Goal: Information Seeking & Learning: Learn about a topic

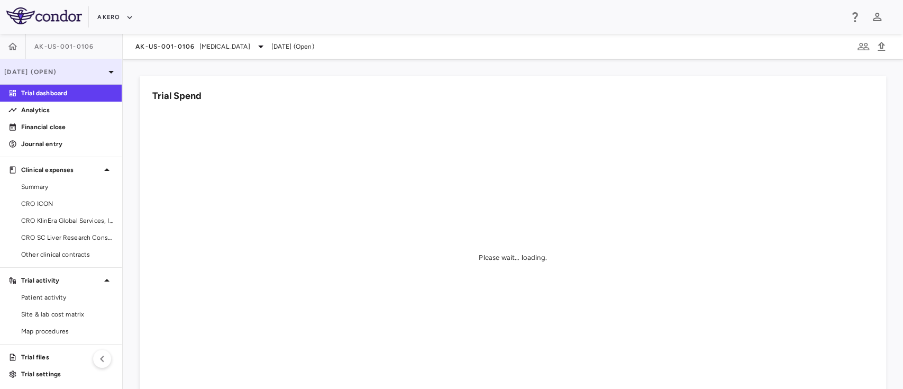
click at [102, 65] on div "[DATE] (Open)" at bounding box center [61, 71] width 122 height 25
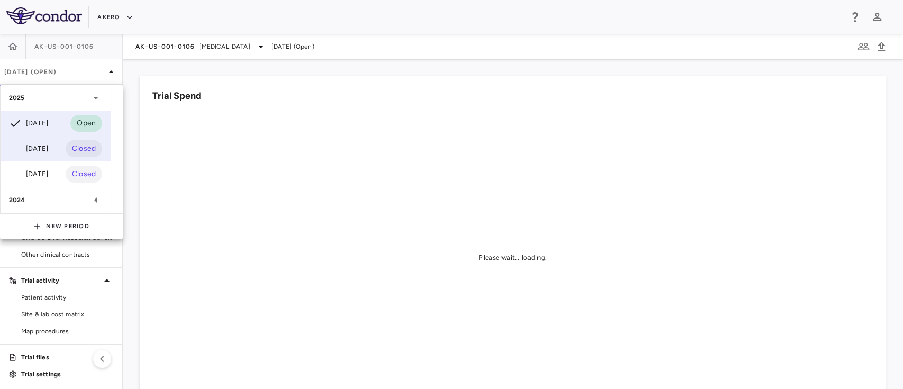
click at [61, 147] on div "[DATE] Closed" at bounding box center [56, 148] width 110 height 25
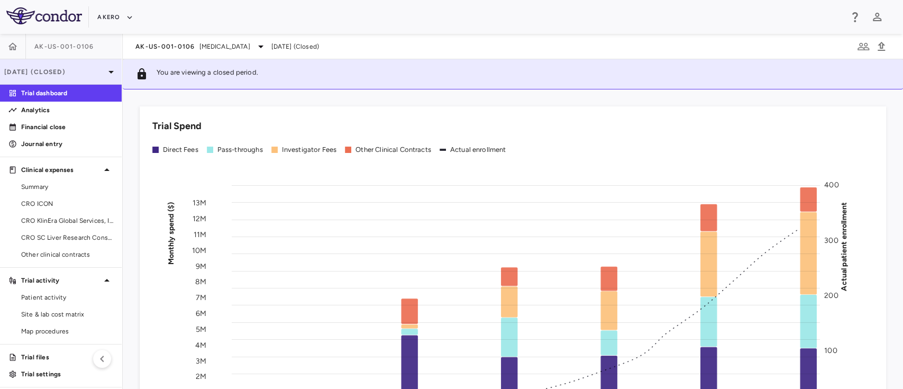
click at [78, 71] on p "[DATE] (Closed)" at bounding box center [54, 72] width 100 height 10
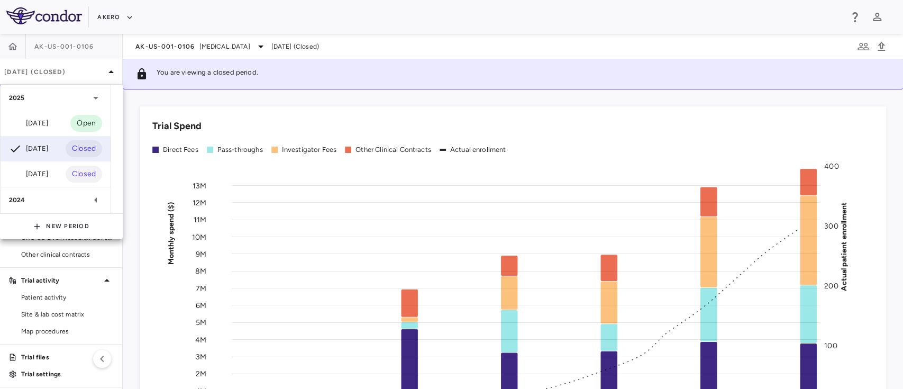
click at [192, 68] on div at bounding box center [451, 194] width 903 height 389
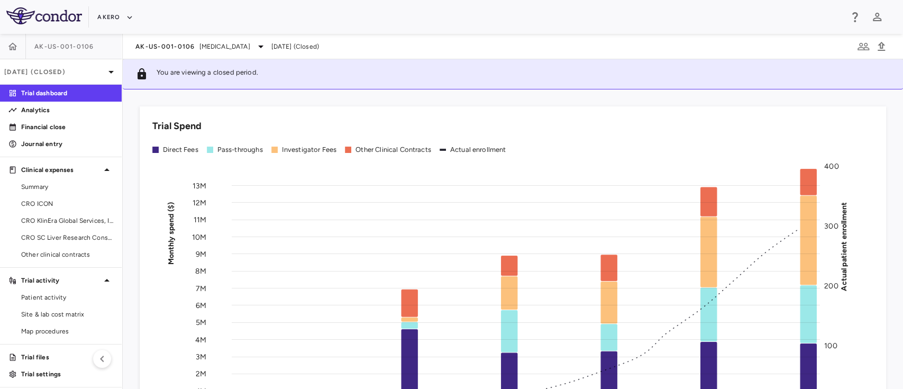
click at [275, 38] on div "AK-US-001-0106 [MEDICAL_DATA] [DATE] (Closed)" at bounding box center [513, 46] width 780 height 25
click at [250, 43] on span "[MEDICAL_DATA]" at bounding box center [224, 47] width 51 height 10
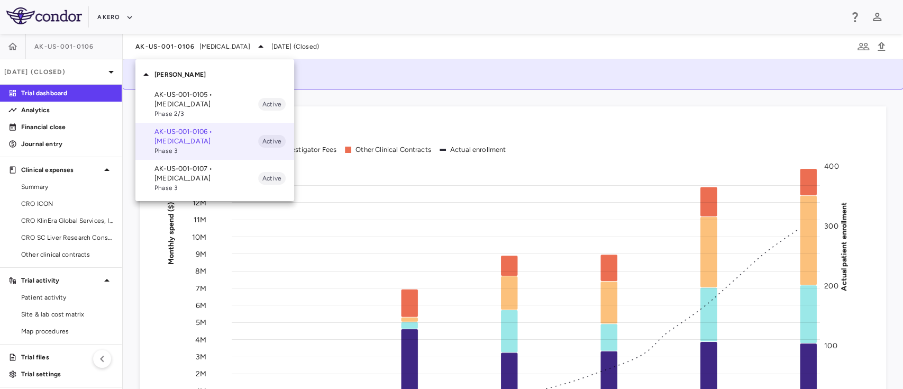
click at [193, 169] on p "AK-US-001-0107 • [MEDICAL_DATA]" at bounding box center [206, 173] width 104 height 19
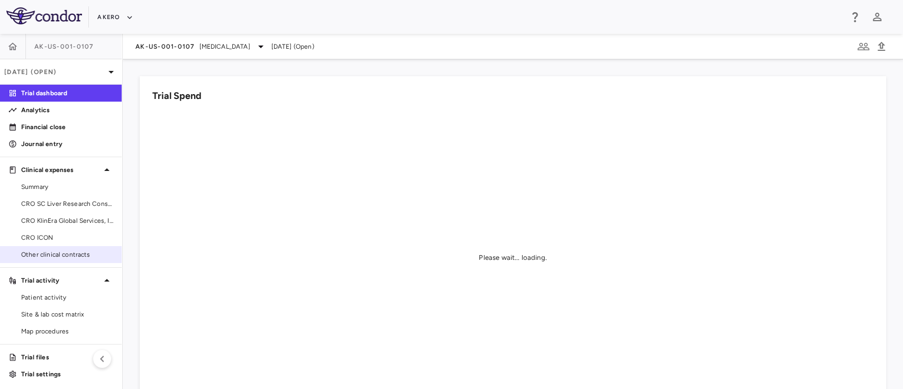
click at [61, 255] on span "Other clinical contracts" at bounding box center [67, 255] width 92 height 10
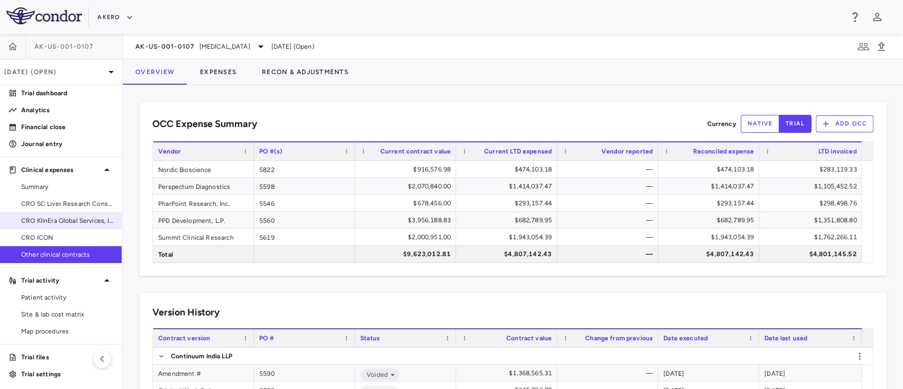
click at [43, 218] on span "CRO KlinEra Global Services, Inc." at bounding box center [67, 221] width 92 height 10
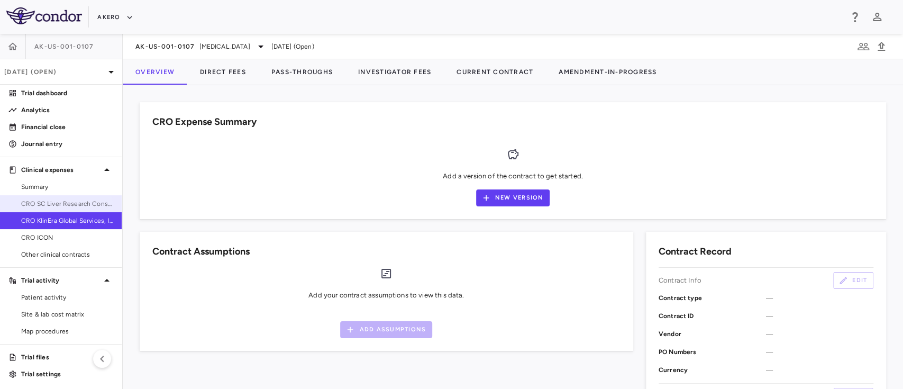
click at [49, 209] on link "CRO SC Liver Research Consortium LLC" at bounding box center [61, 204] width 122 height 16
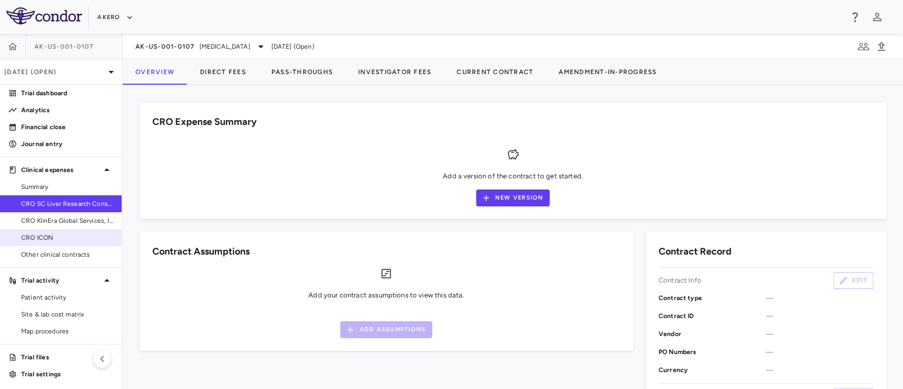
click at [38, 233] on span "CRO ICON" at bounding box center [67, 238] width 92 height 10
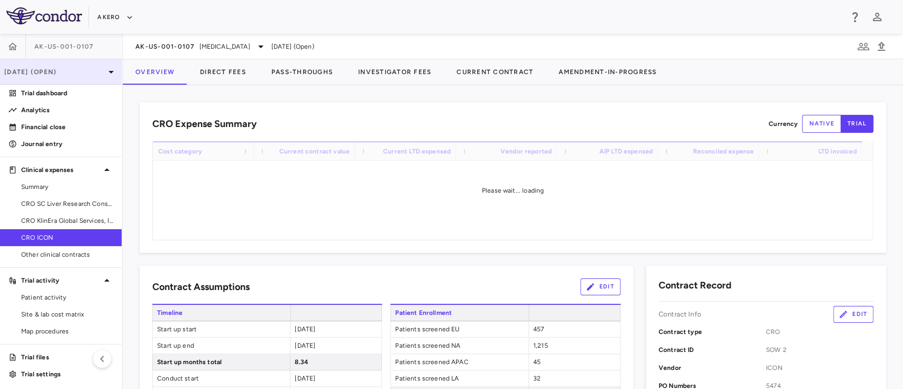
click at [80, 67] on p "[DATE] (Open)" at bounding box center [54, 72] width 100 height 10
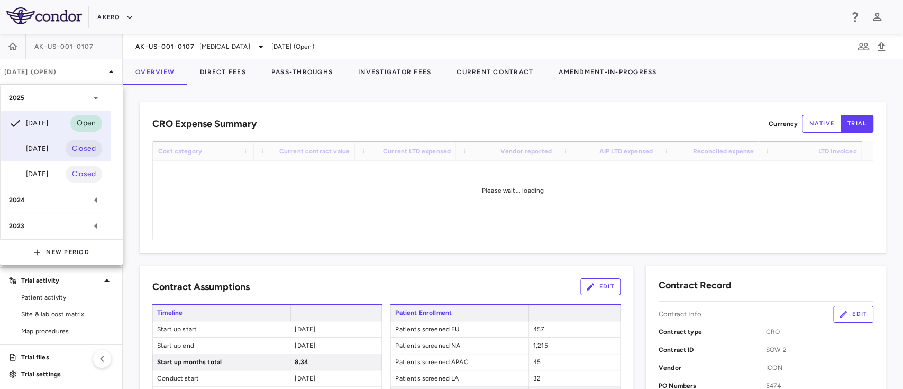
click at [56, 148] on div "[DATE] Closed" at bounding box center [56, 148] width 110 height 25
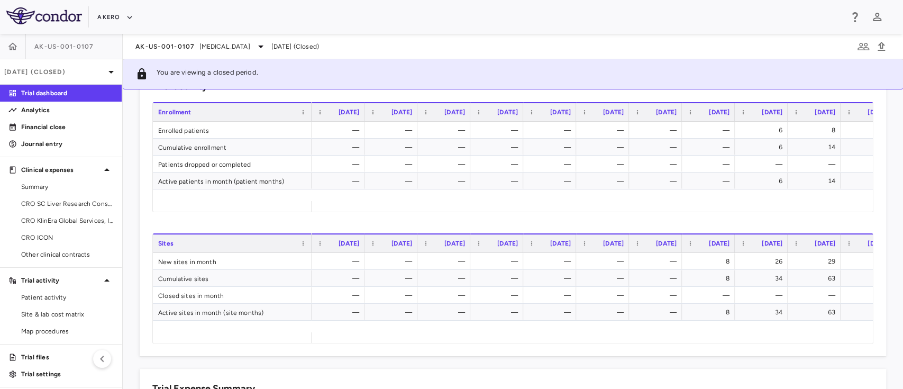
scroll to position [414, 0]
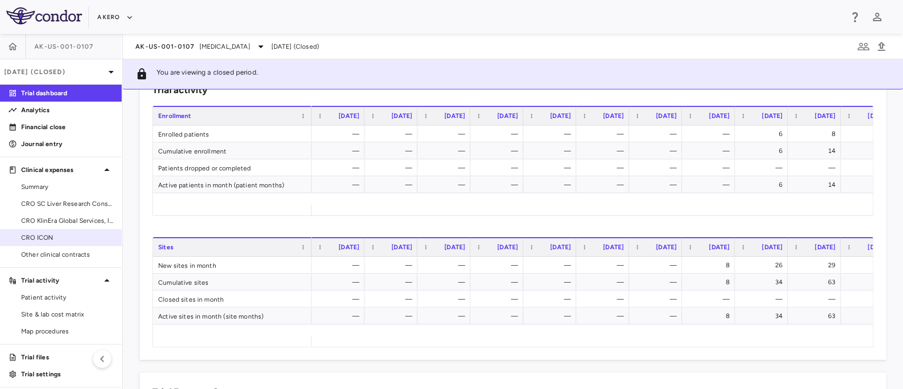
click at [56, 236] on span "CRO ICON" at bounding box center [67, 238] width 92 height 10
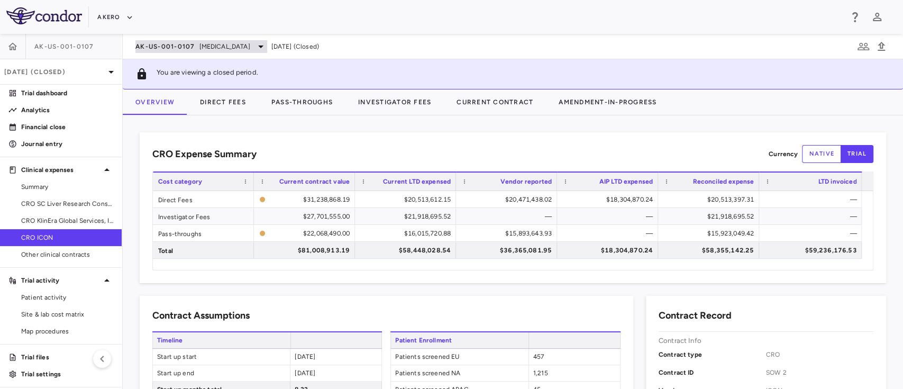
click at [250, 51] on span "[MEDICAL_DATA]" at bounding box center [224, 47] width 51 height 10
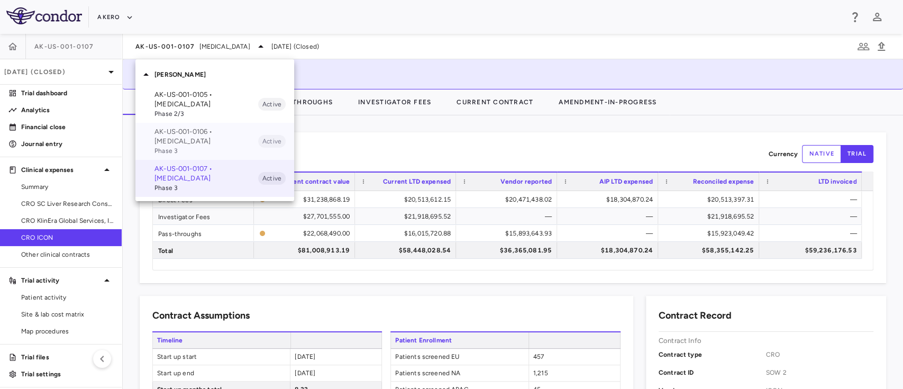
click at [185, 131] on p "AK-US-001-0106 • [MEDICAL_DATA]" at bounding box center [206, 136] width 104 height 19
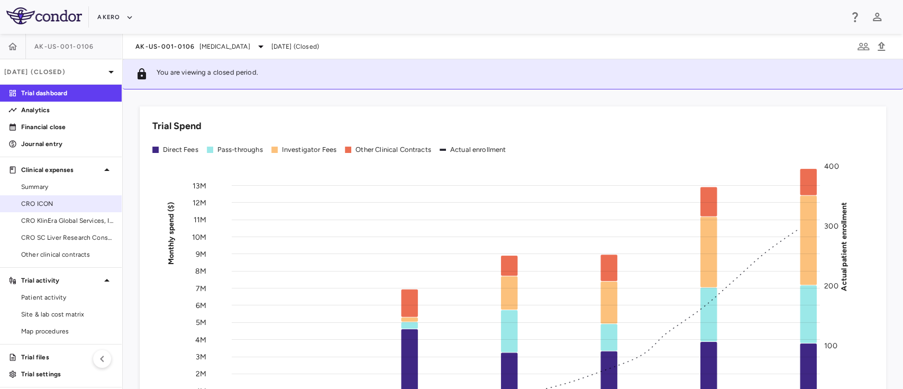
click at [59, 199] on span "CRO ICON" at bounding box center [67, 204] width 92 height 10
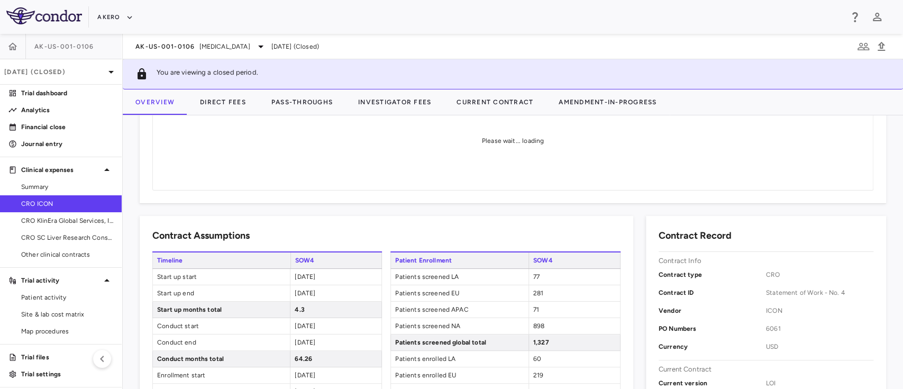
scroll to position [36, 0]
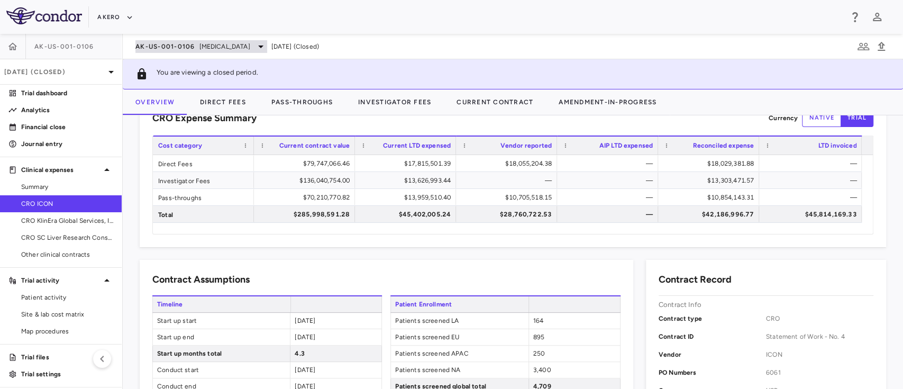
click at [216, 50] on span "[MEDICAL_DATA]" at bounding box center [224, 47] width 51 height 10
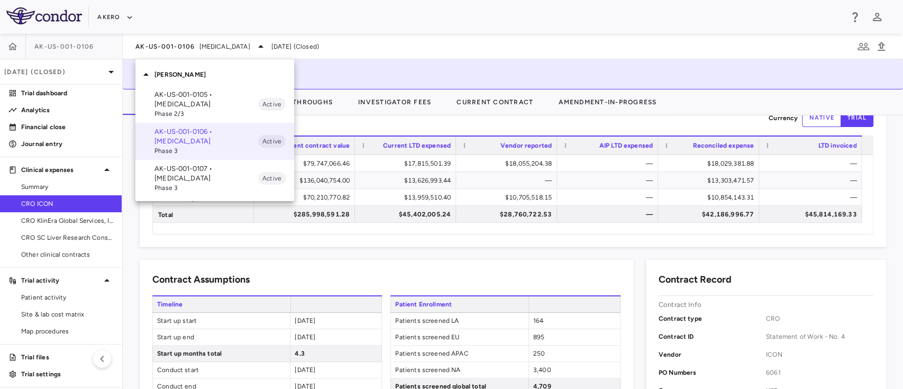
click at [213, 100] on p "AK-US-001-0105 • [MEDICAL_DATA]" at bounding box center [206, 99] width 104 height 19
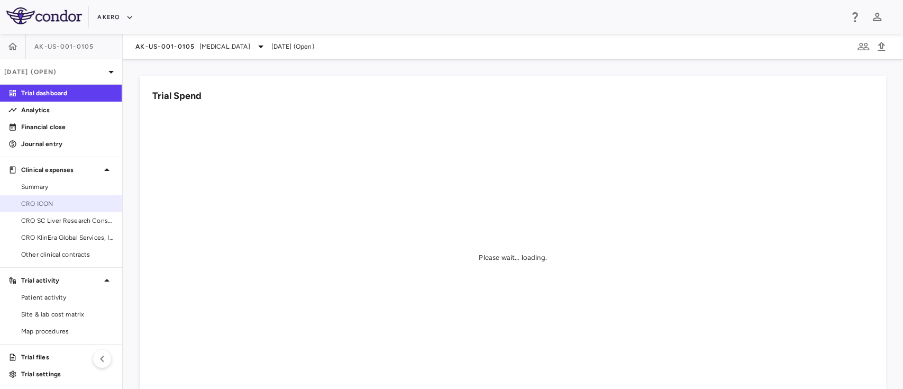
click at [45, 200] on span "CRO ICON" at bounding box center [67, 204] width 92 height 10
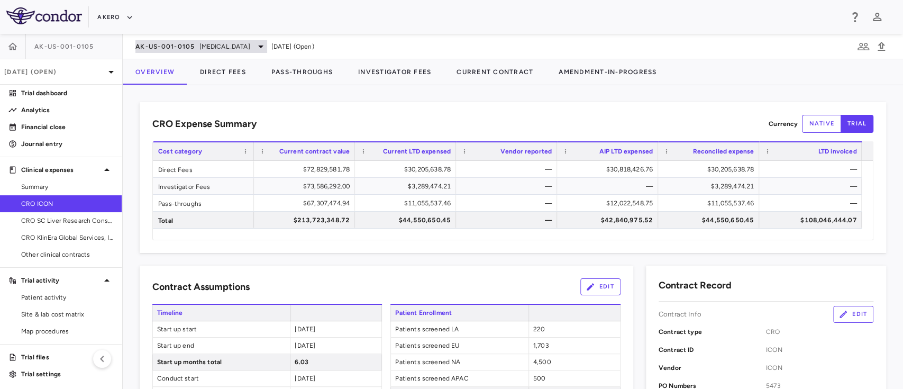
click at [178, 49] on span "AK-US-001-0105" at bounding box center [165, 46] width 60 height 8
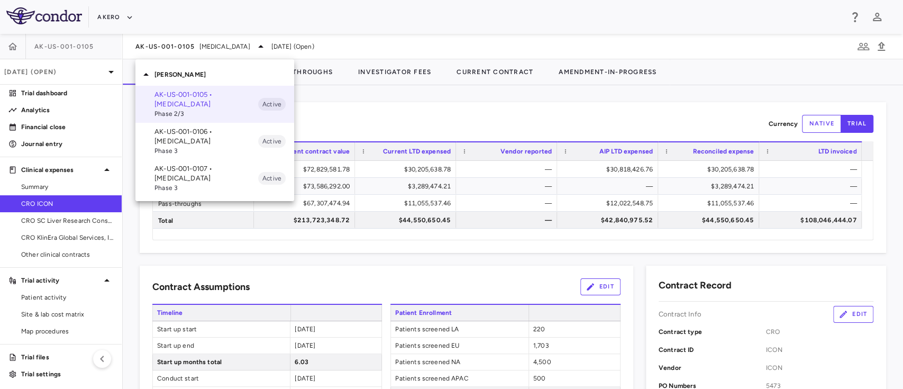
click at [72, 73] on div at bounding box center [451, 194] width 903 height 389
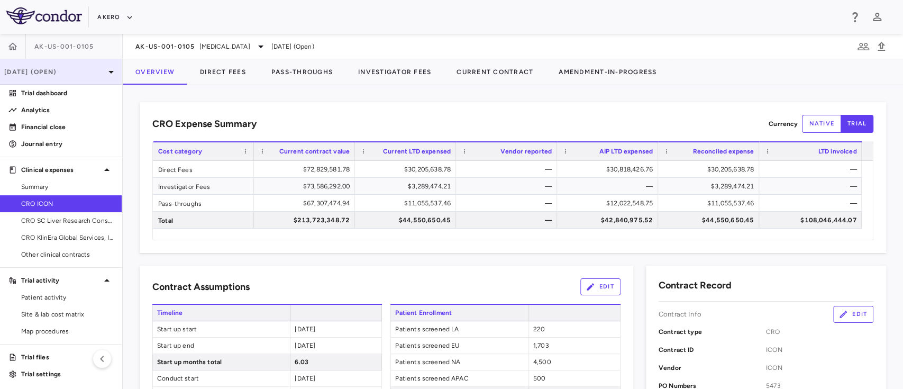
click at [59, 71] on p "[DATE] (Open)" at bounding box center [54, 72] width 100 height 10
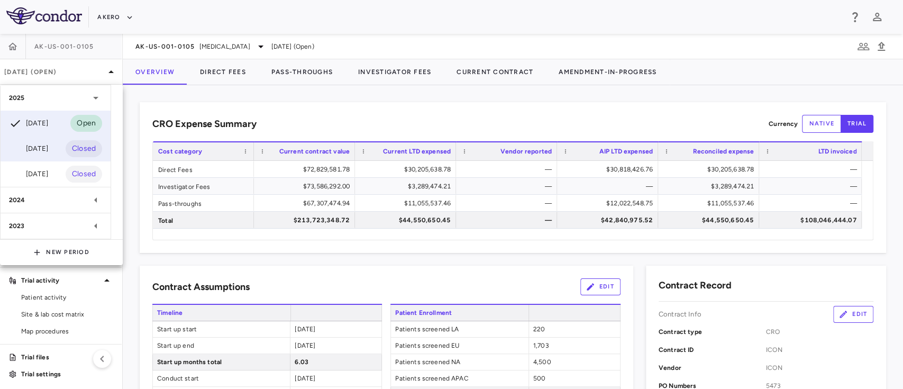
click at [42, 147] on div "[DATE]" at bounding box center [28, 148] width 39 height 13
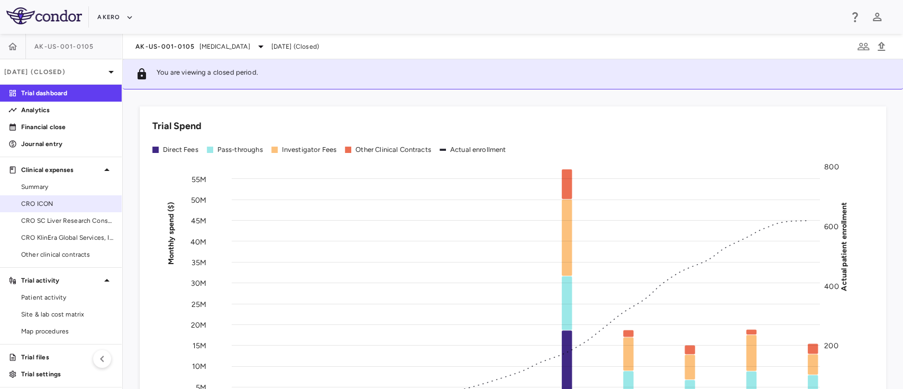
click at [41, 201] on span "CRO ICON" at bounding box center [67, 204] width 92 height 10
